Goal: Task Accomplishment & Management: Use online tool/utility

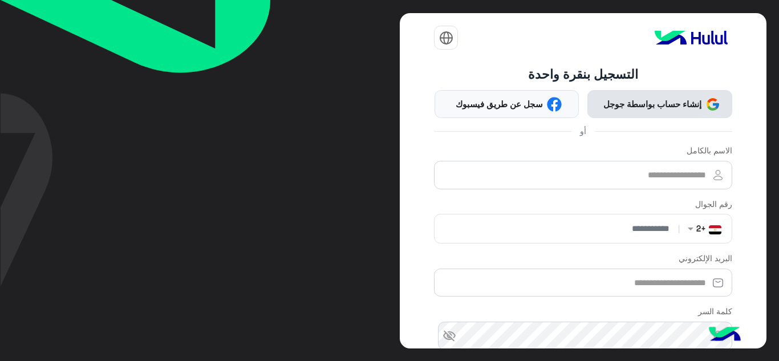
drag, startPoint x: 705, startPoint y: 102, endPoint x: 731, endPoint y: 135, distance: 41.9
click at [705, 102] on span "إنشاء حساب بواسطة جوجل" at bounding box center [652, 104] width 107 height 13
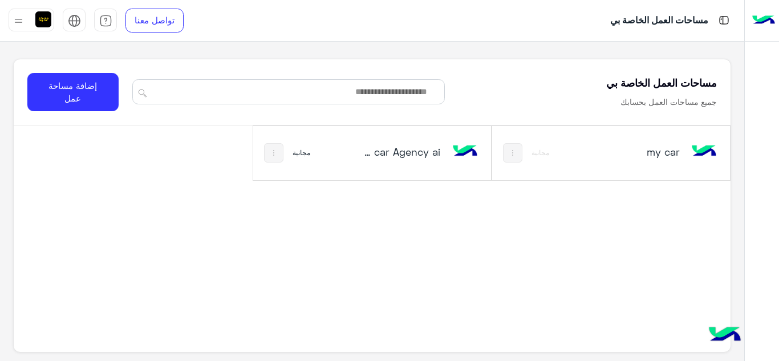
click at [472, 162] on img at bounding box center [465, 151] width 31 height 31
